Goal: Find specific page/section: Find specific page/section

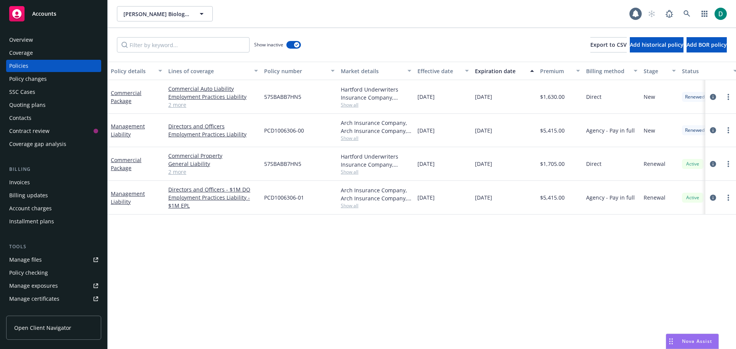
click at [45, 327] on span "Open Client Navigator" at bounding box center [42, 328] width 57 height 8
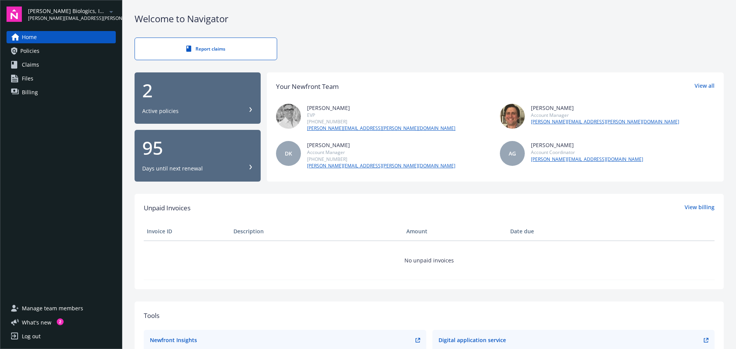
click at [49, 13] on span "[PERSON_NAME] Biologics, Inc." at bounding box center [67, 11] width 79 height 8
